Goal: Navigation & Orientation: Find specific page/section

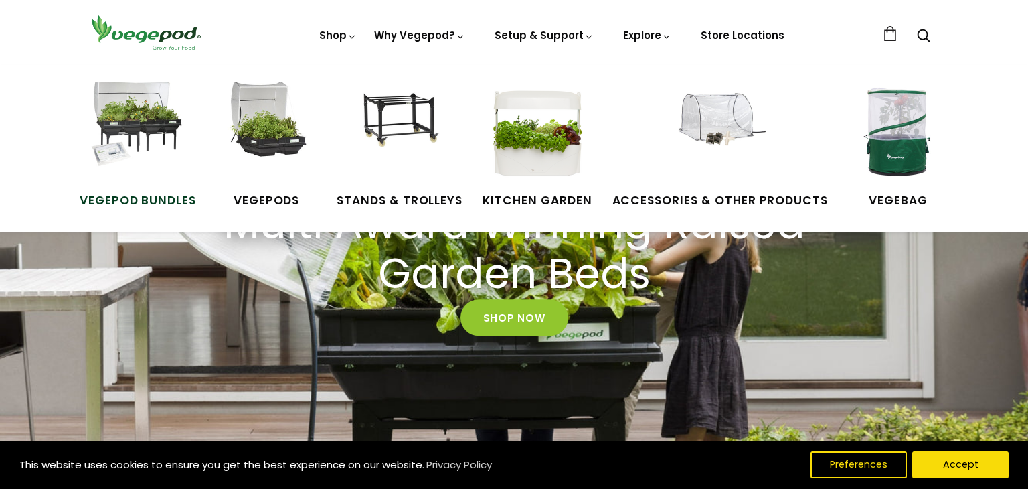
scroll to position [139, 0]
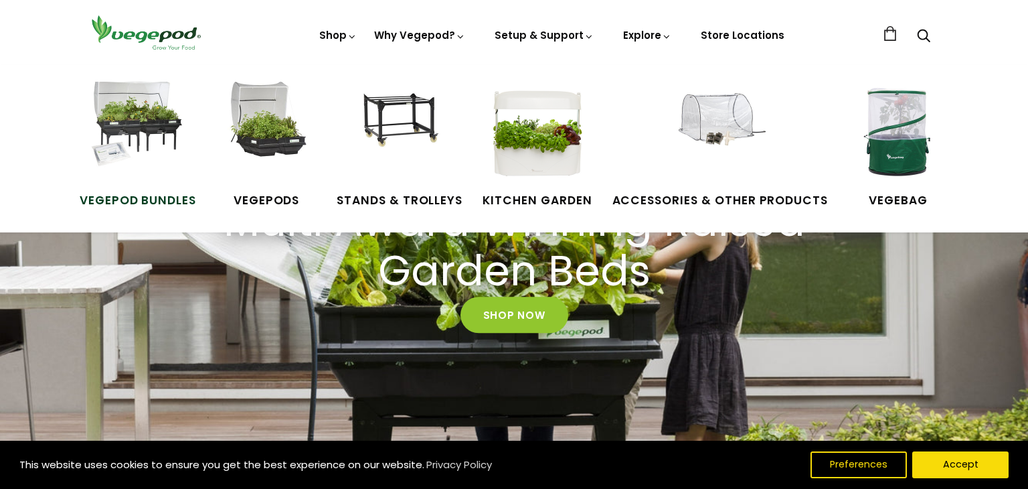
click at [163, 164] on img at bounding box center [138, 132] width 100 height 100
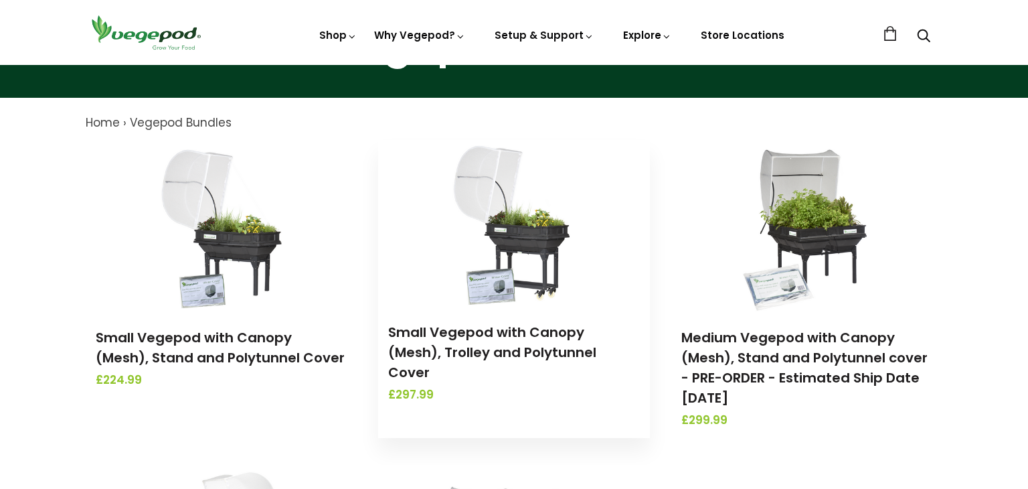
scroll to position [98, 0]
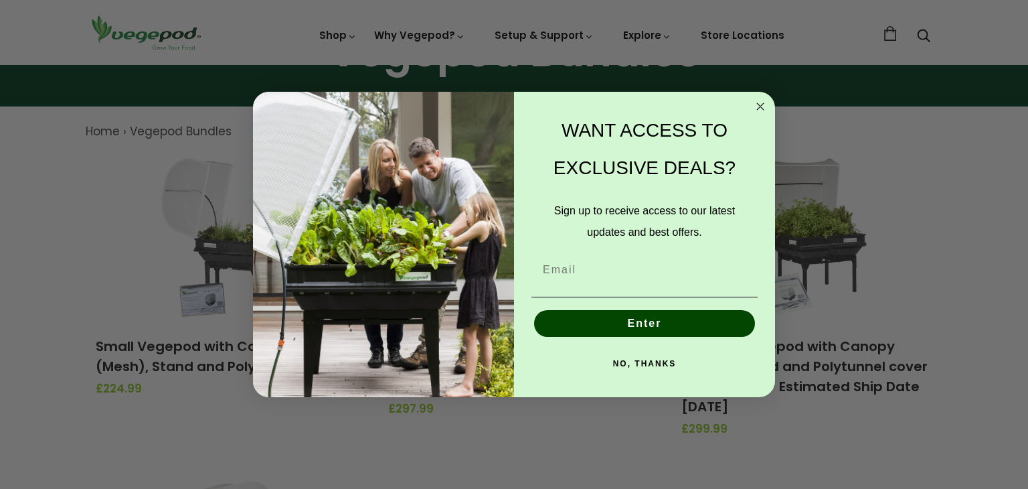
click at [755, 107] on circle "Close dialog" at bounding box center [760, 105] width 15 height 15
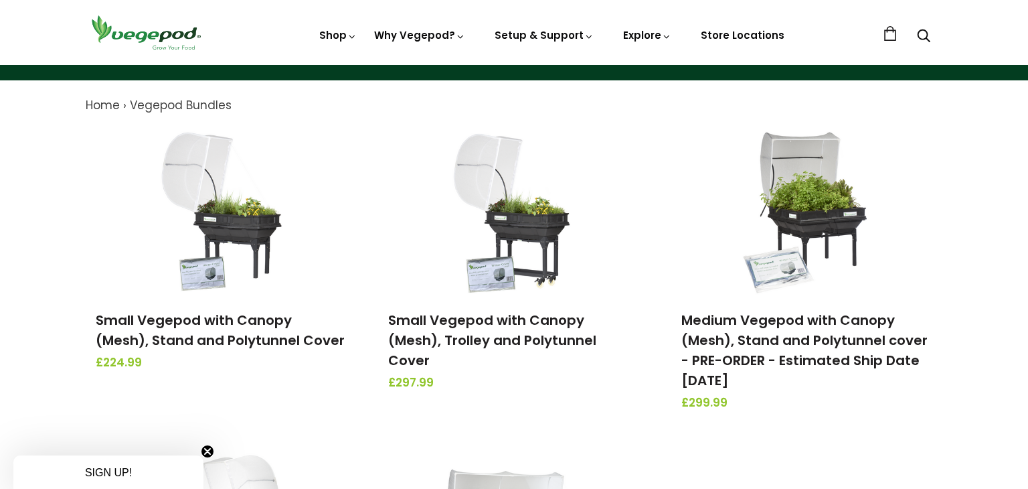
scroll to position [0, 0]
